Goal: Find specific page/section: Find specific page/section

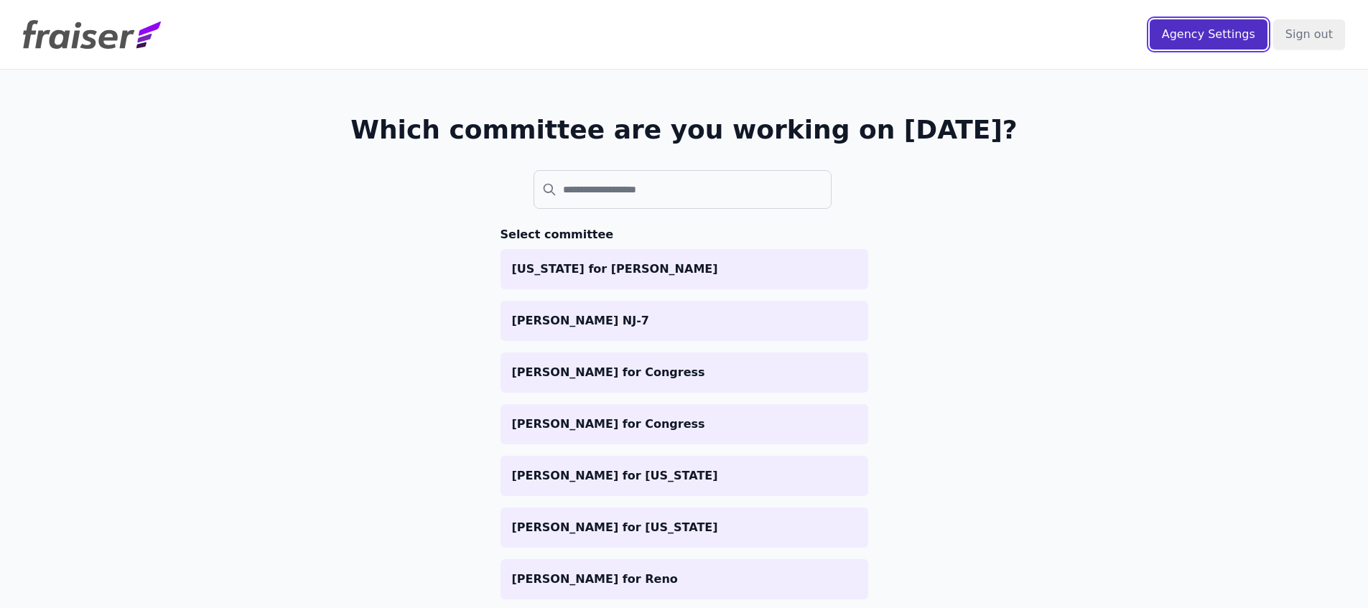
click at [1203, 43] on input "Agency Settings" at bounding box center [1209, 34] width 118 height 30
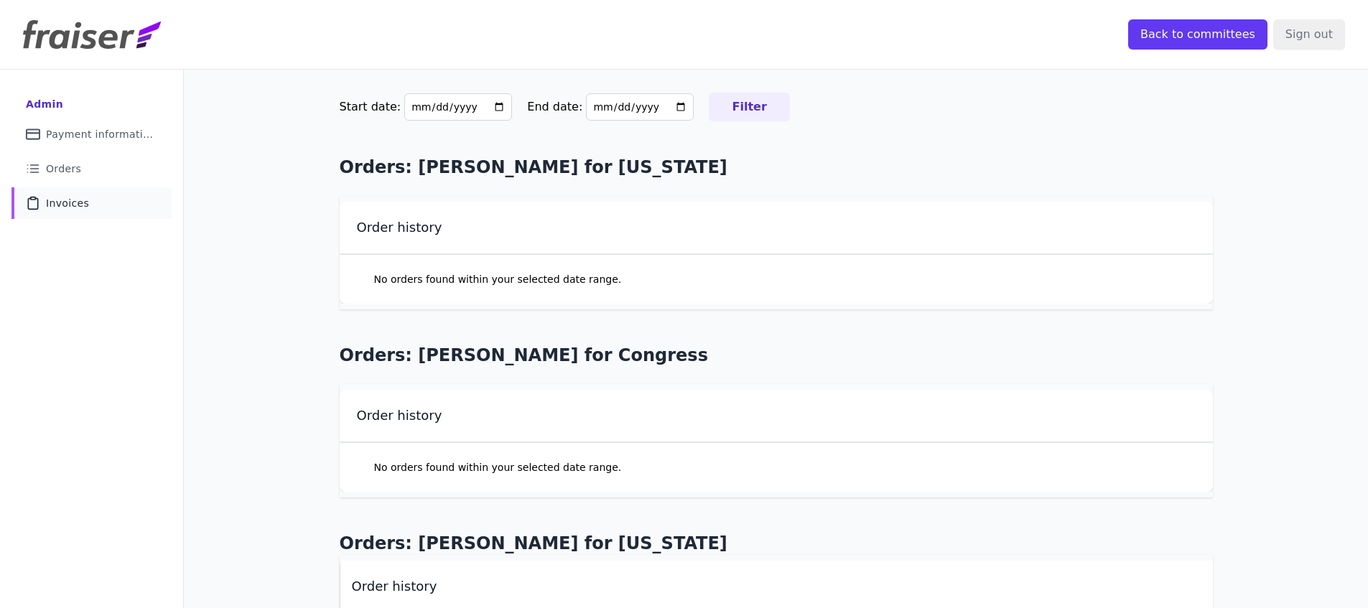
click at [78, 188] on link "Clipboard Icon Outline of a clipboard Invoices" at bounding box center [91, 203] width 160 height 32
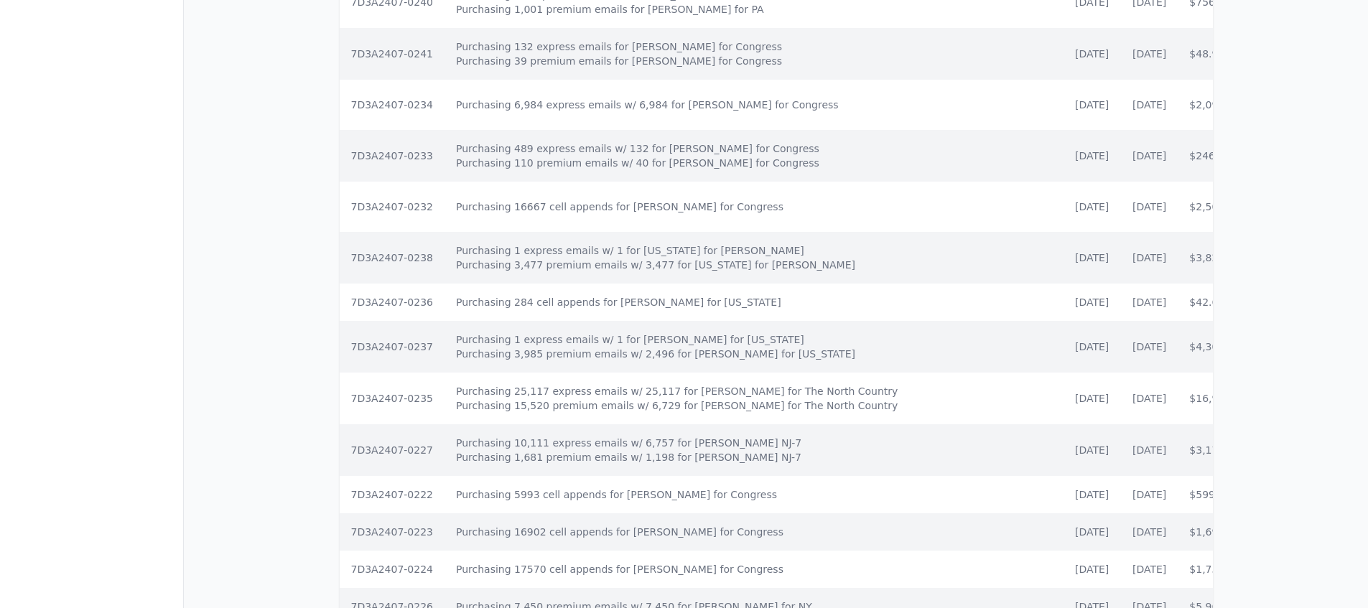
scroll to position [62, 0]
